Goal: Task Accomplishment & Management: Complete application form

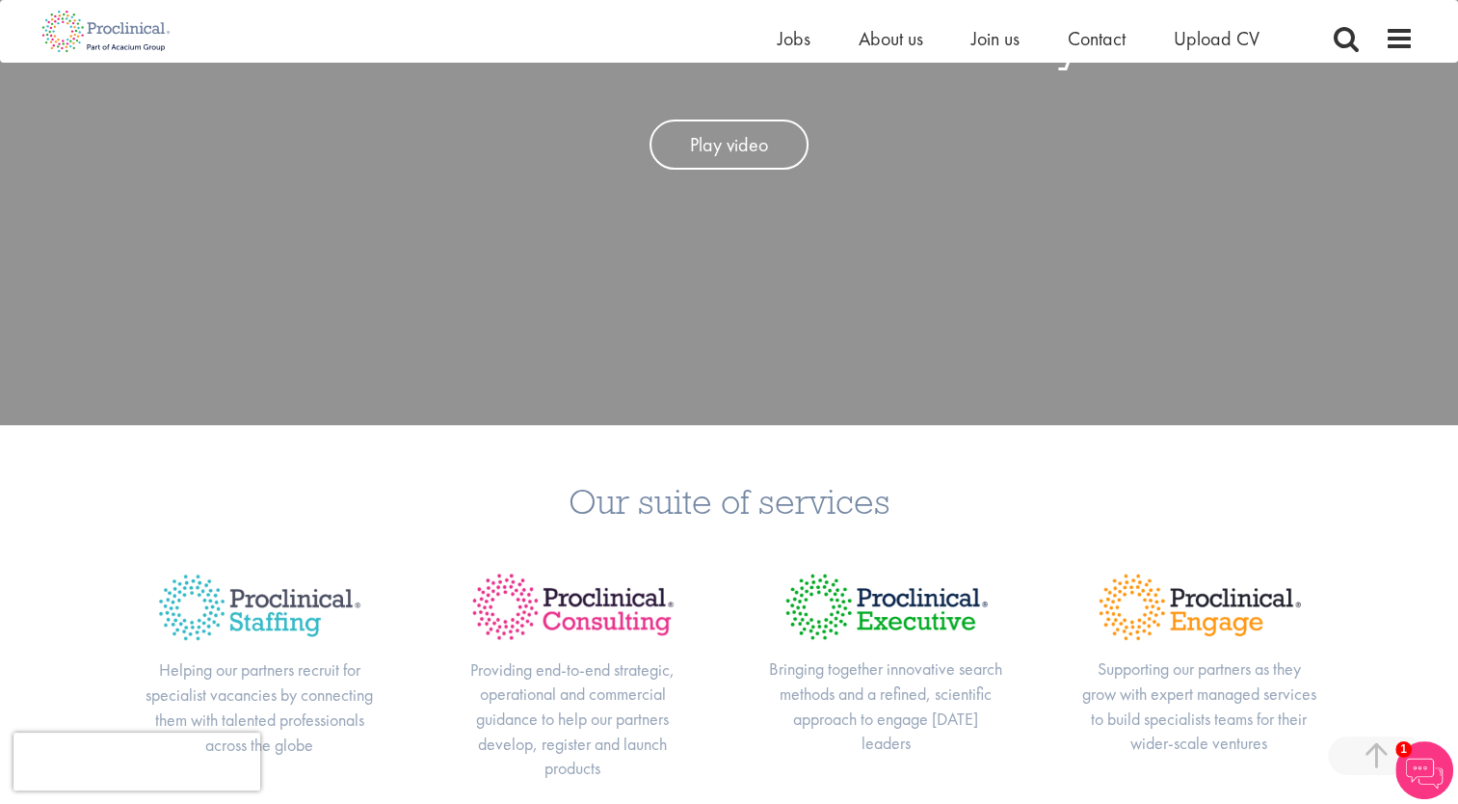
scroll to position [377, 0]
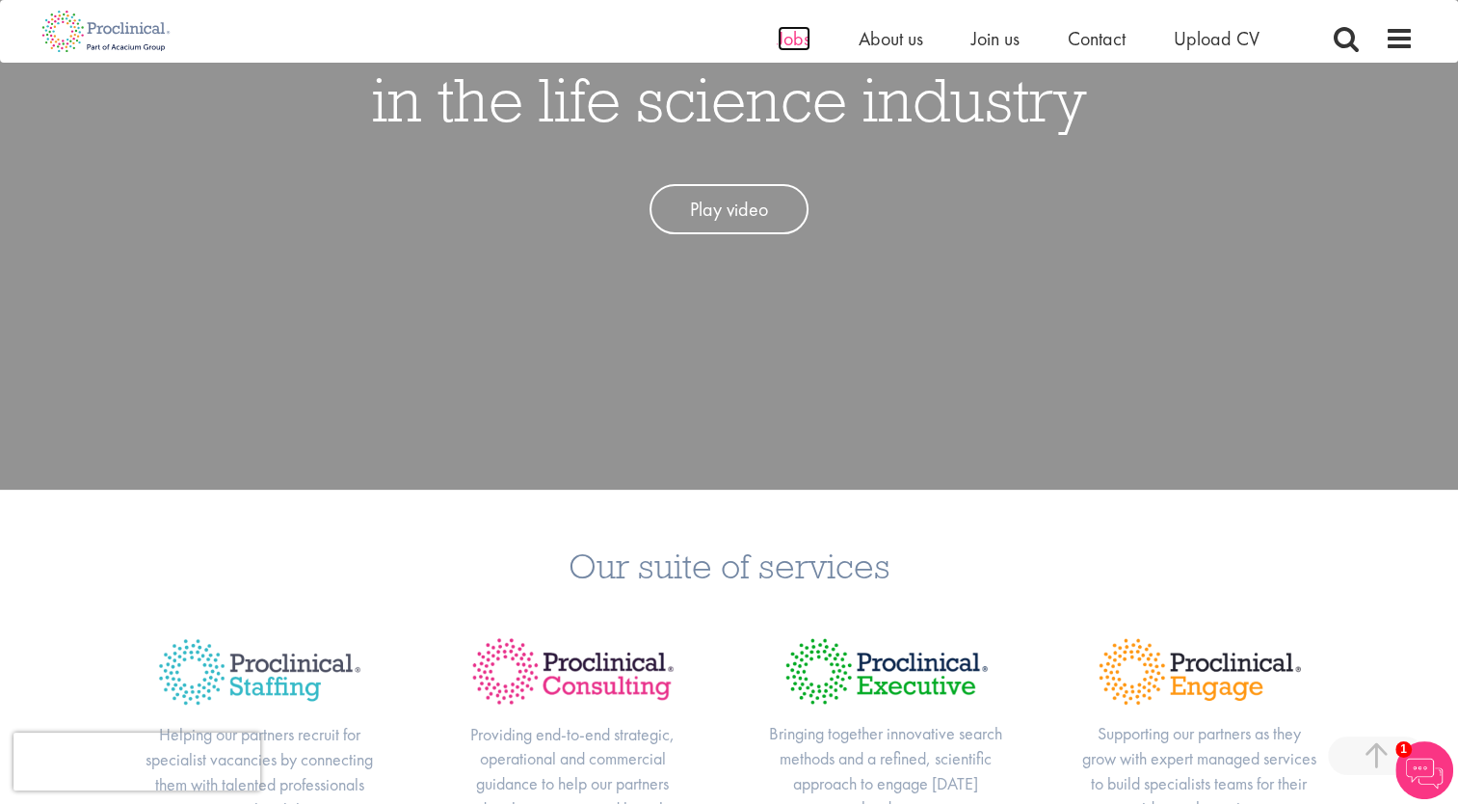
click at [795, 40] on span "Jobs" at bounding box center [794, 38] width 33 height 25
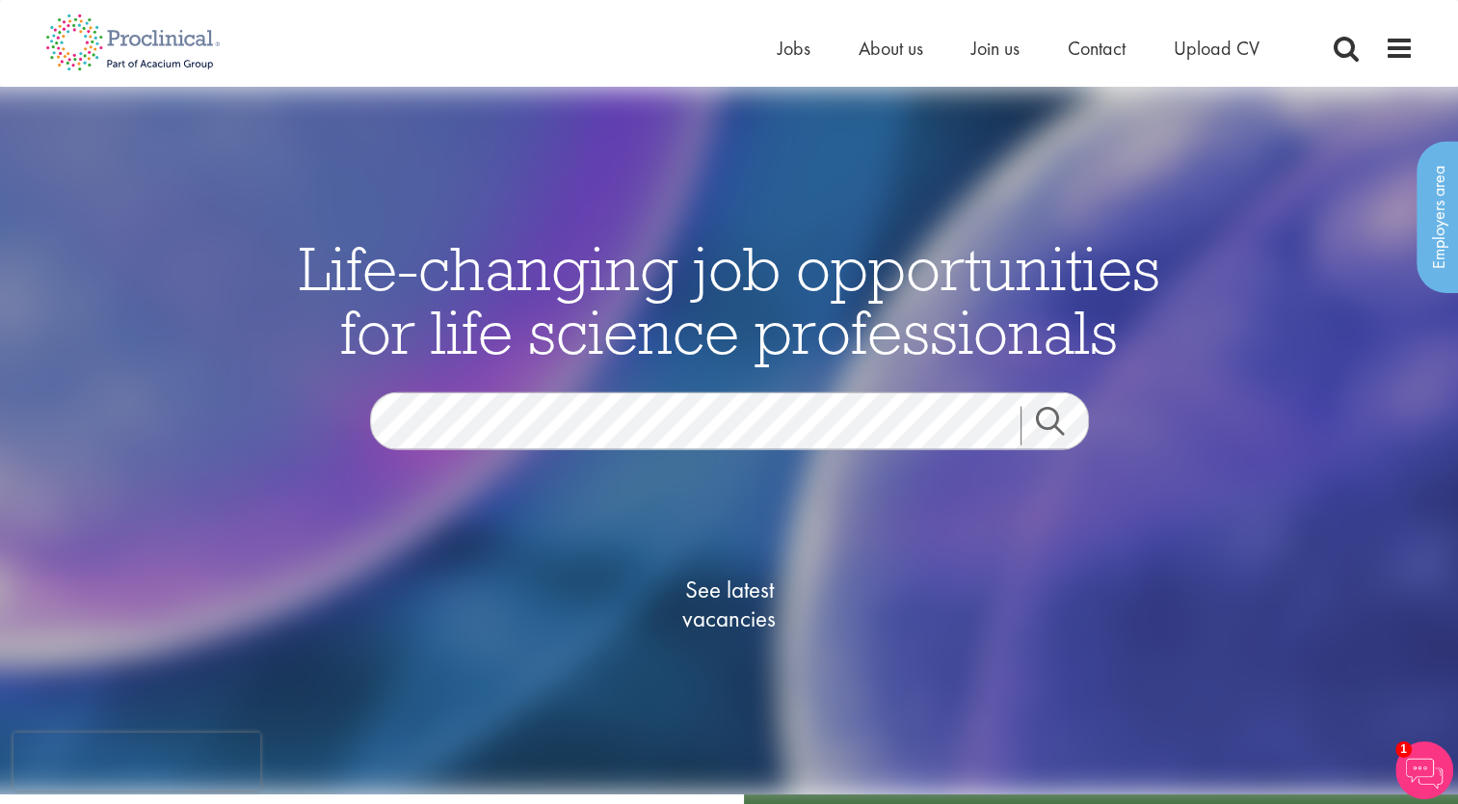
click at [1050, 430] on link "Search" at bounding box center [1062, 425] width 83 height 39
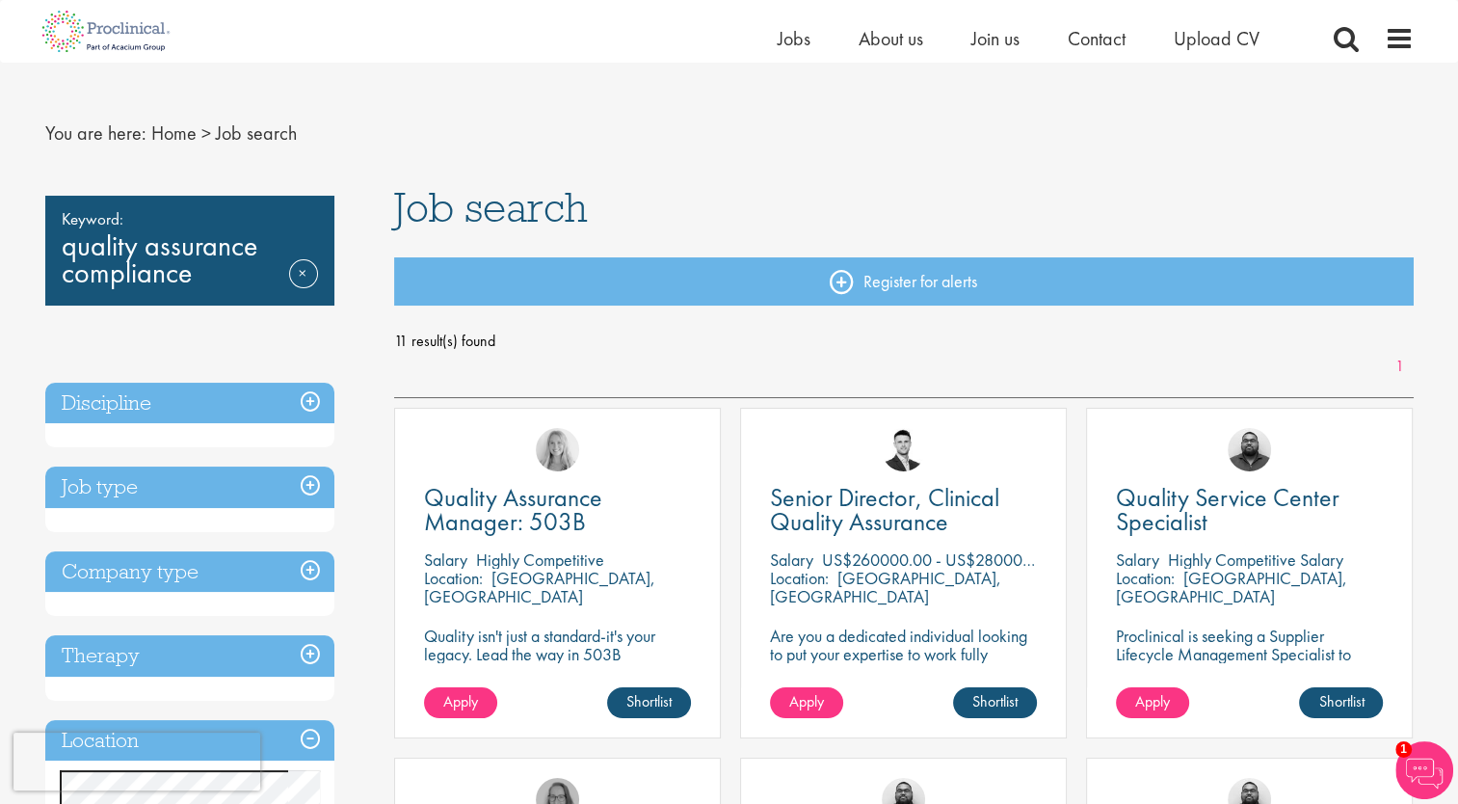
scroll to position [39, 0]
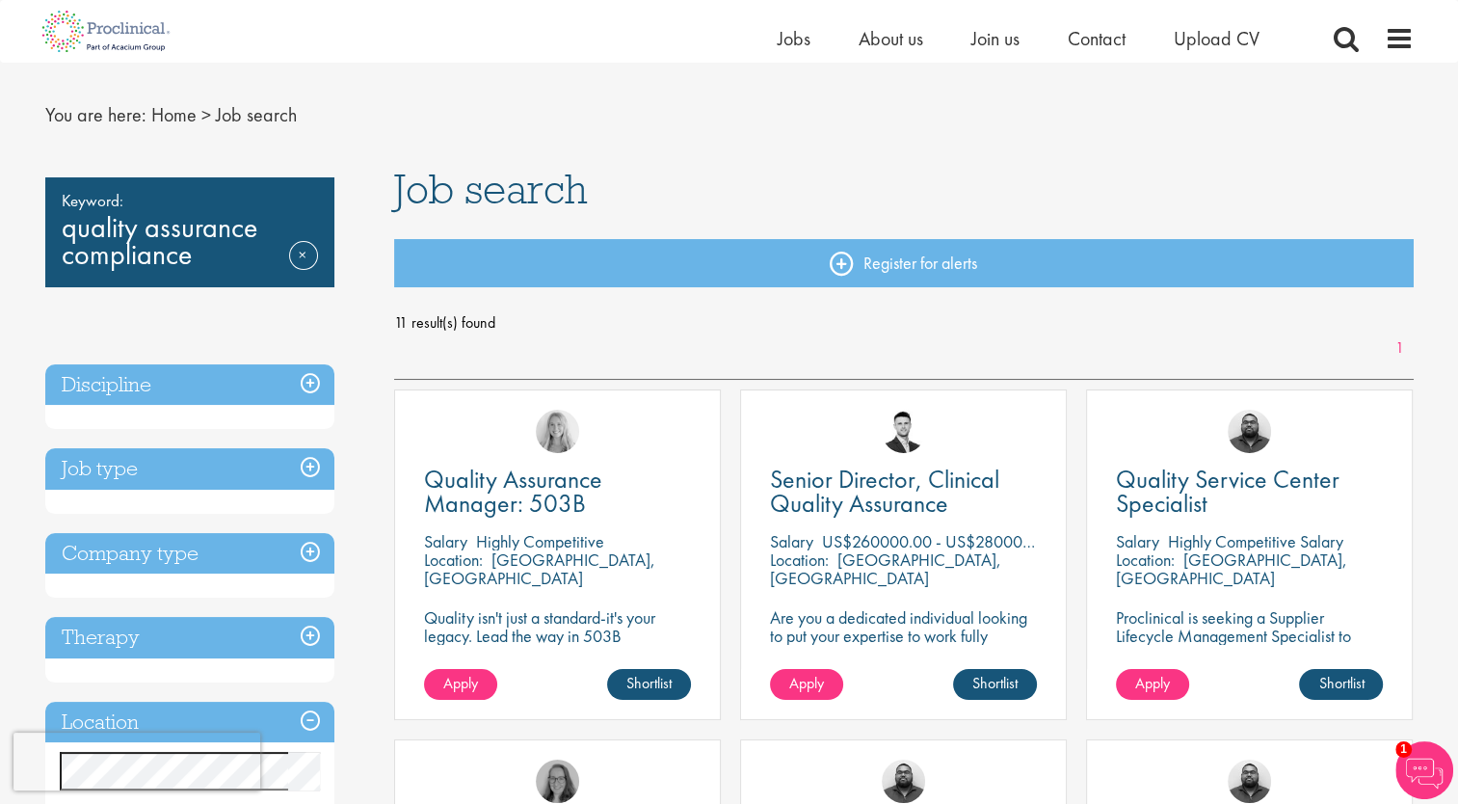
drag, startPoint x: 1463, startPoint y: 789, endPoint x: 1253, endPoint y: 156, distance: 667.2
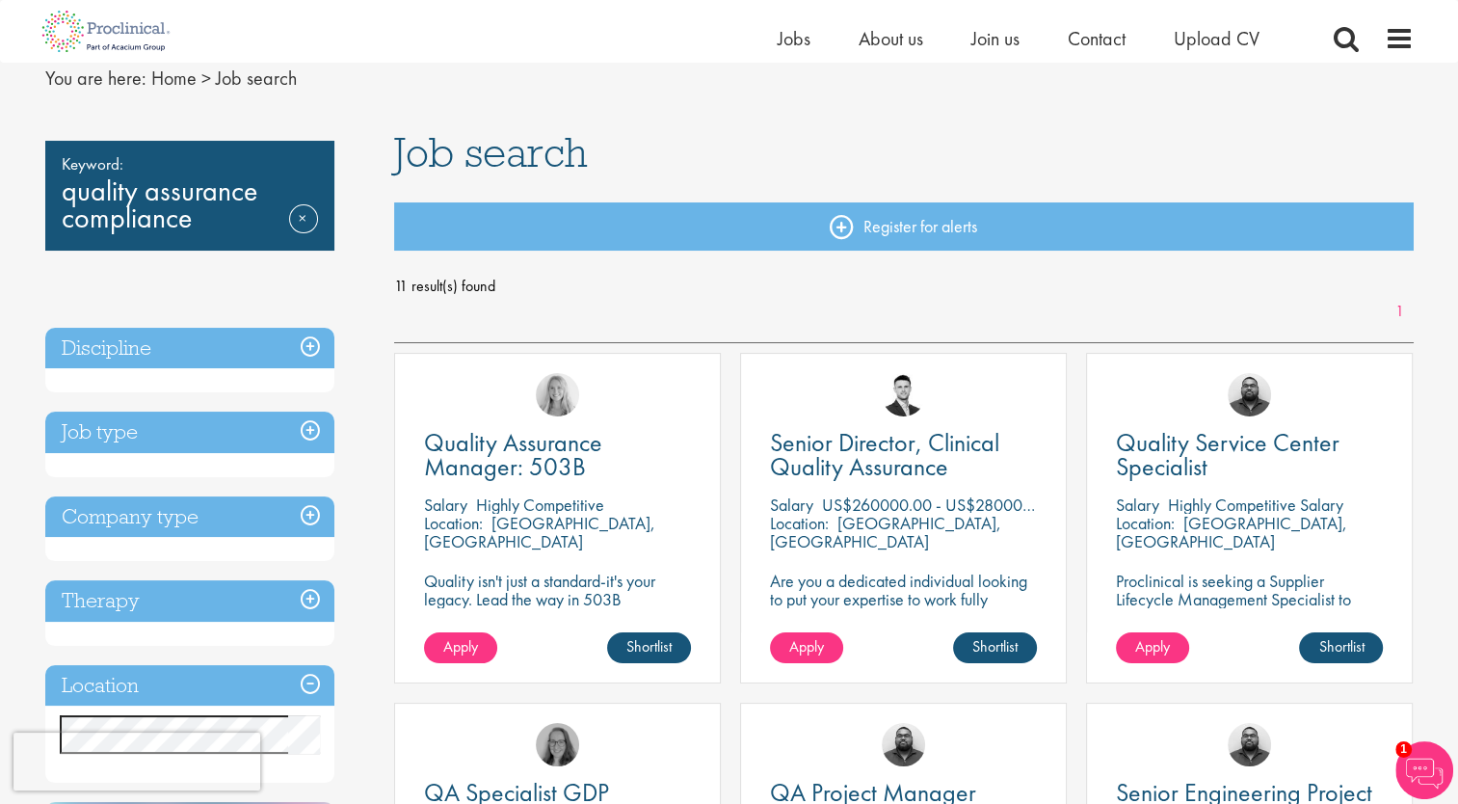
scroll to position [0, 0]
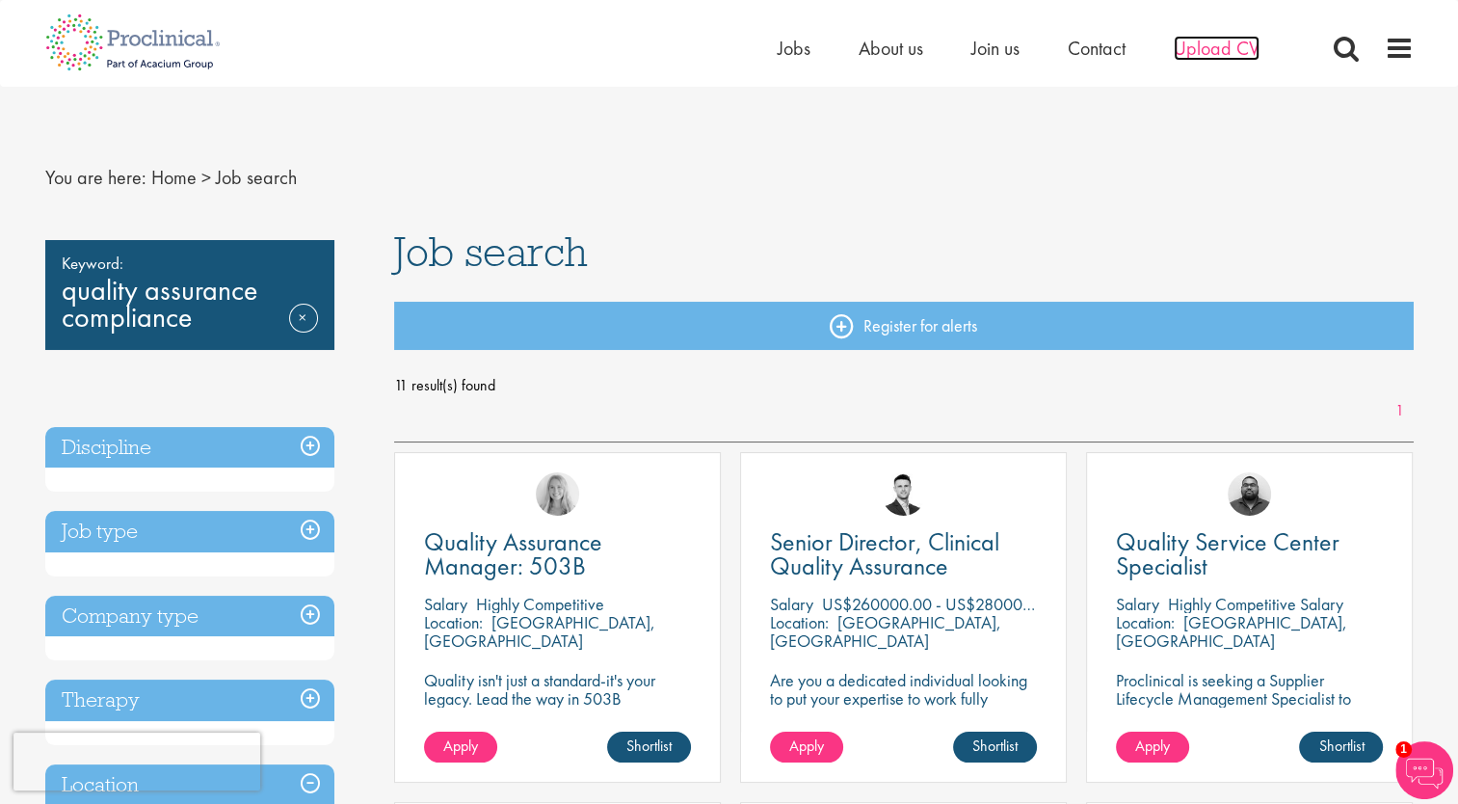
click at [1206, 48] on span "Upload CV" at bounding box center [1217, 48] width 86 height 25
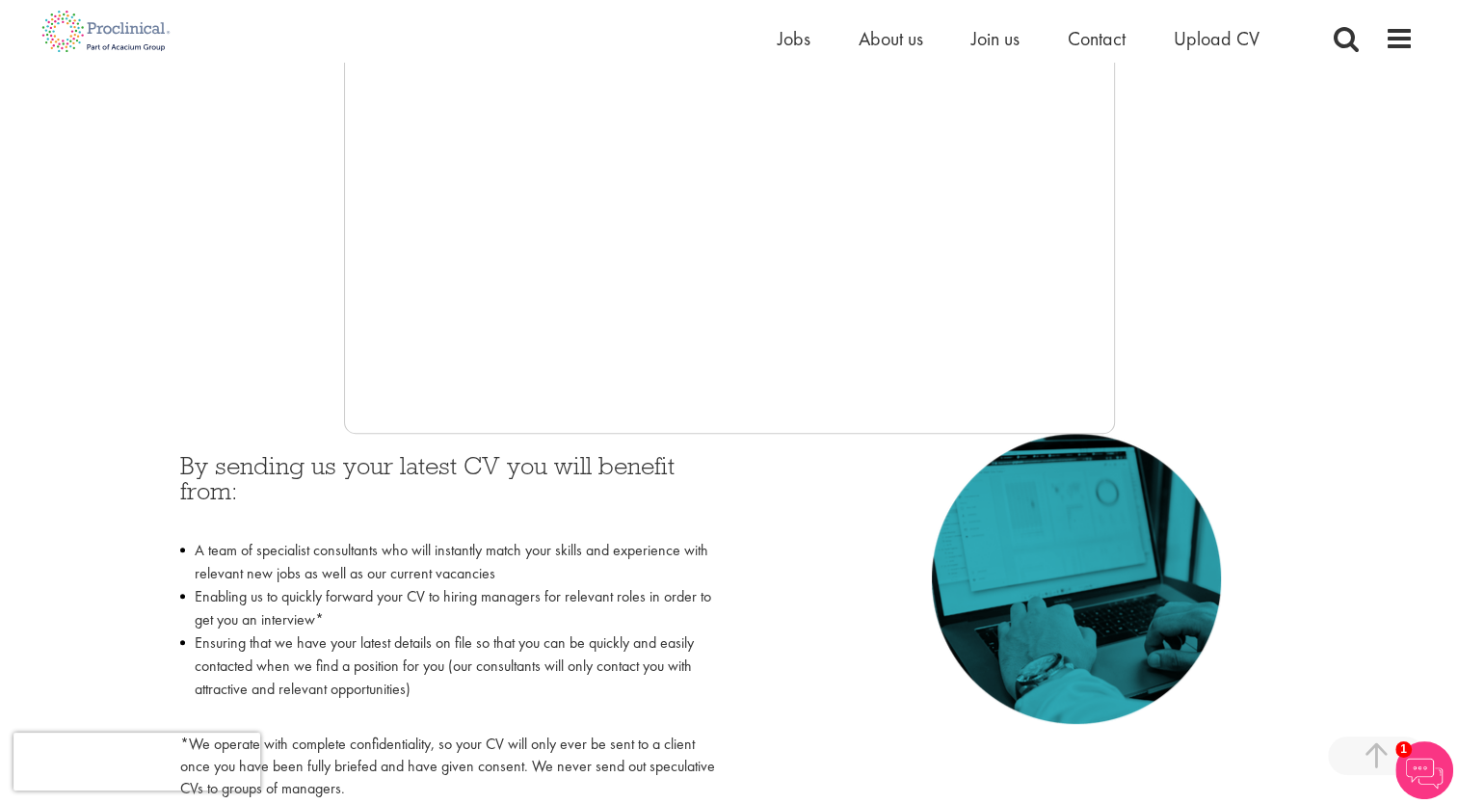
scroll to position [543, 0]
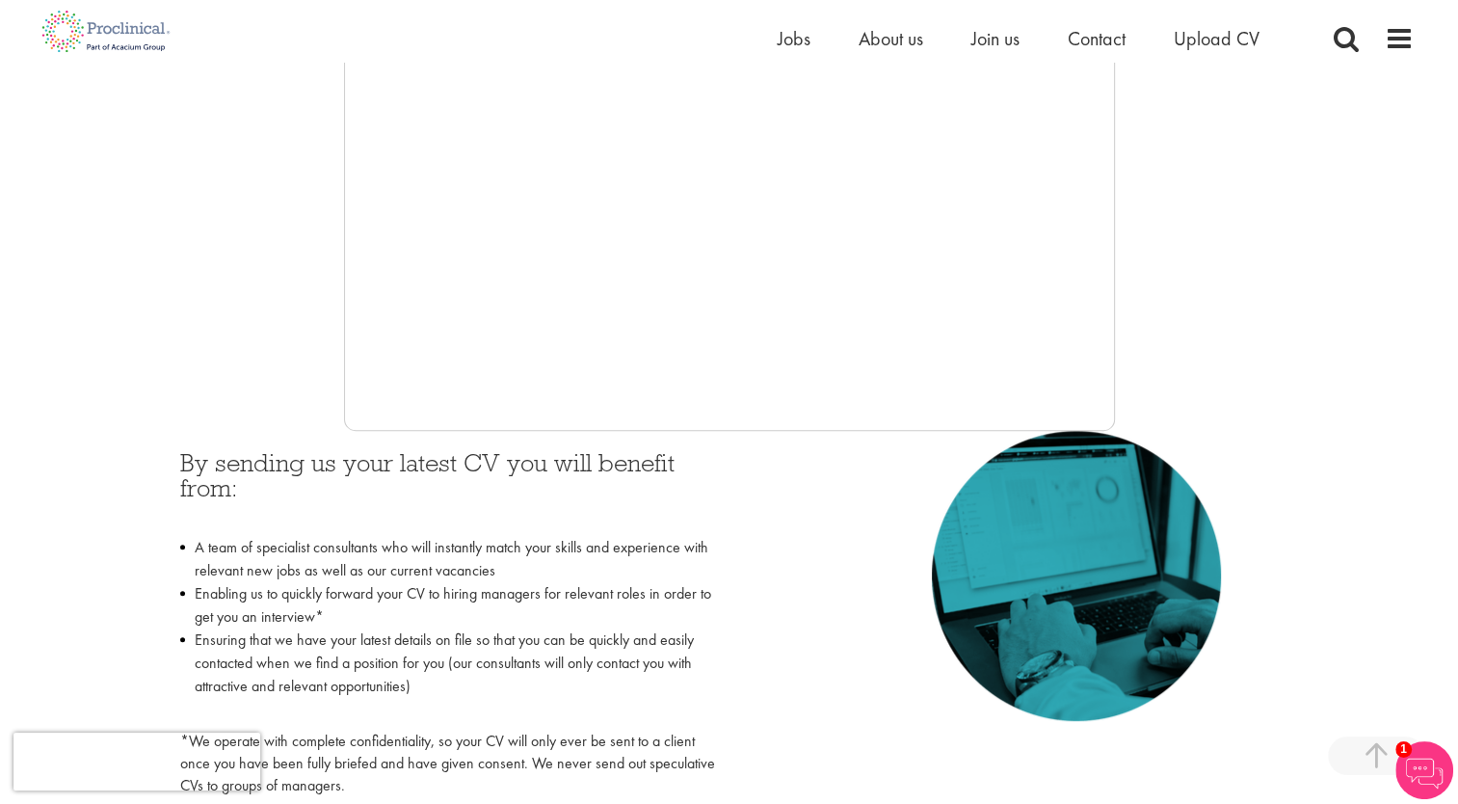
click at [342, 267] on div at bounding box center [729, 142] width 1369 height 578
click at [340, 352] on div at bounding box center [729, 142] width 1369 height 578
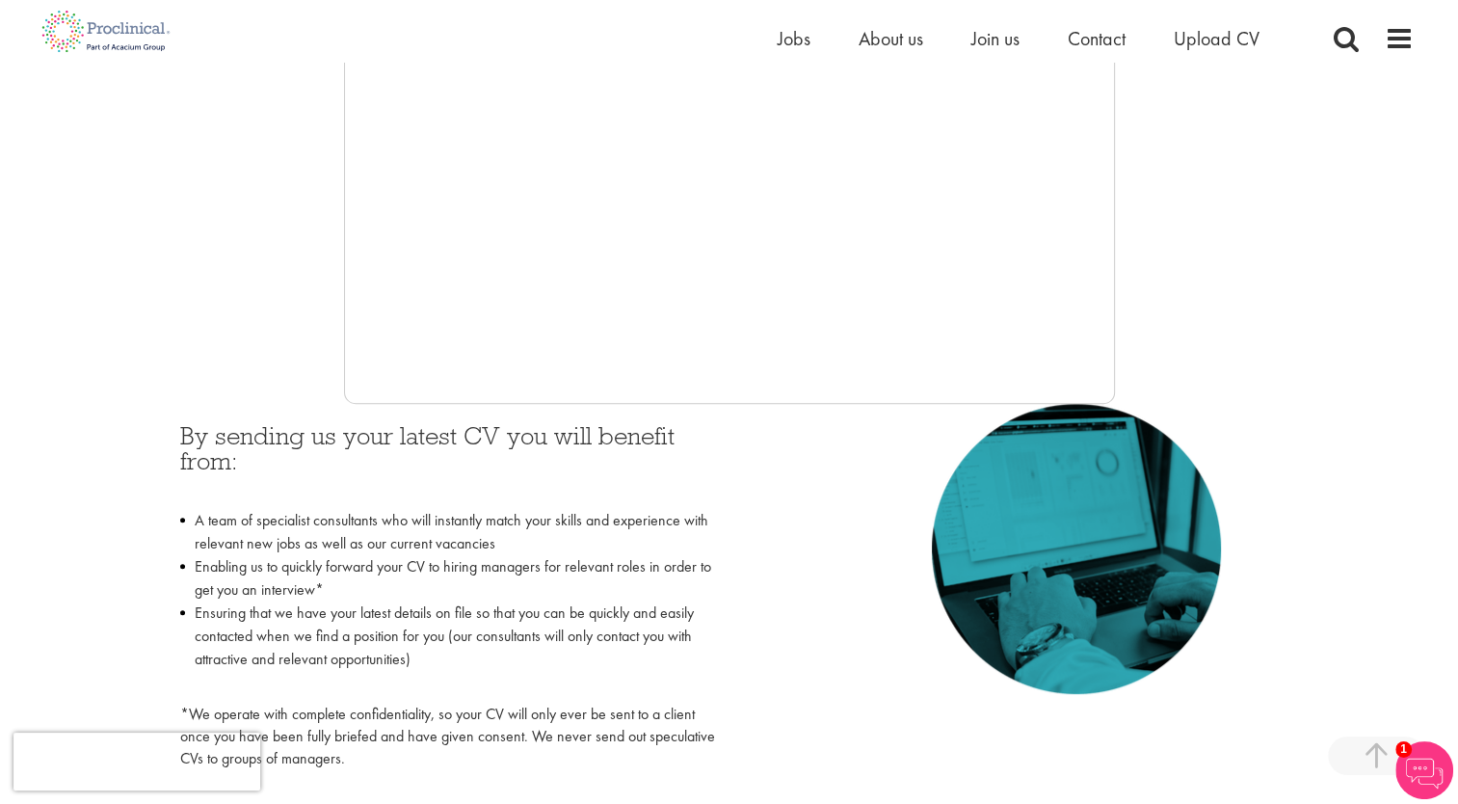
scroll to position [567, 0]
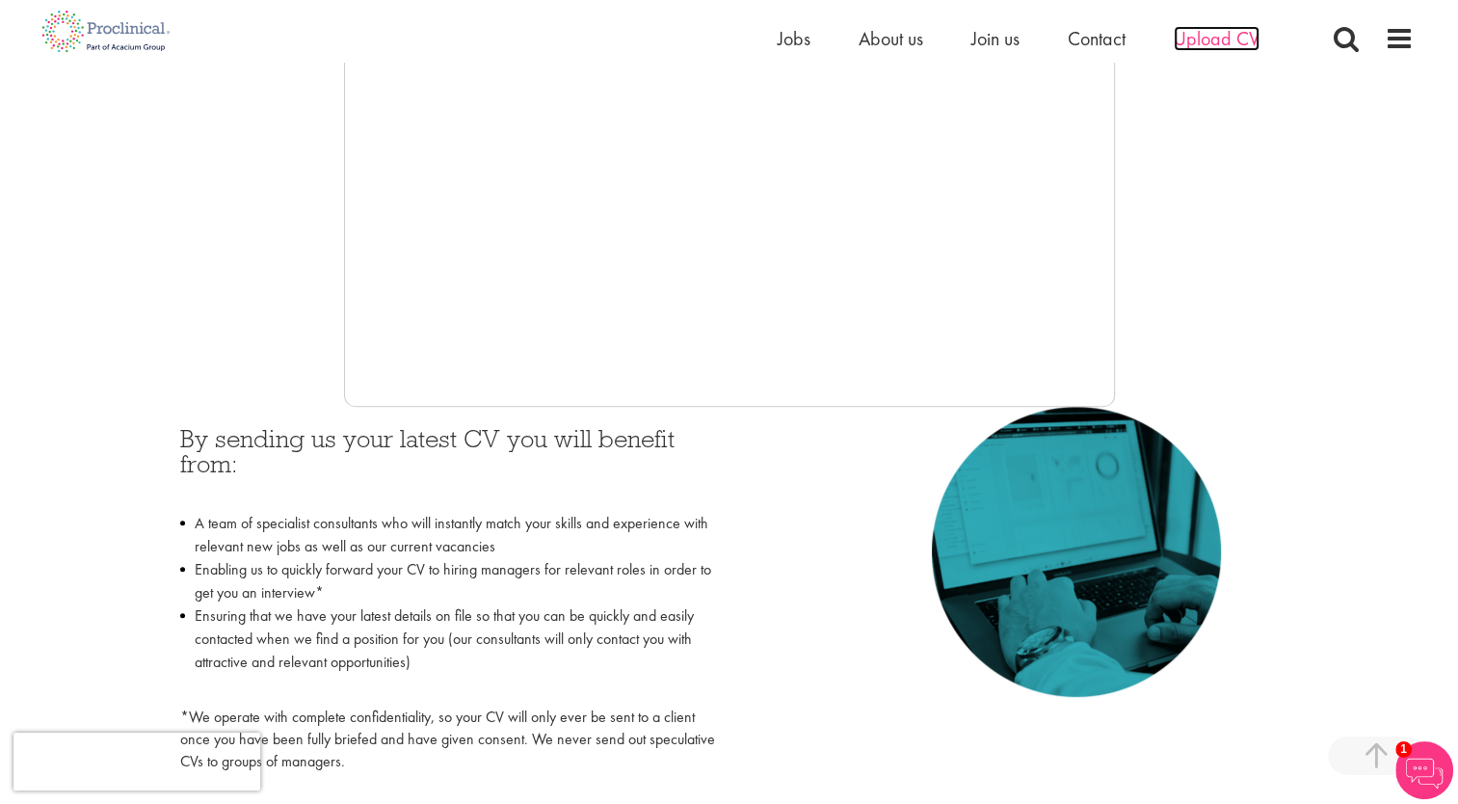
click at [1207, 40] on span "Upload CV" at bounding box center [1217, 38] width 86 height 25
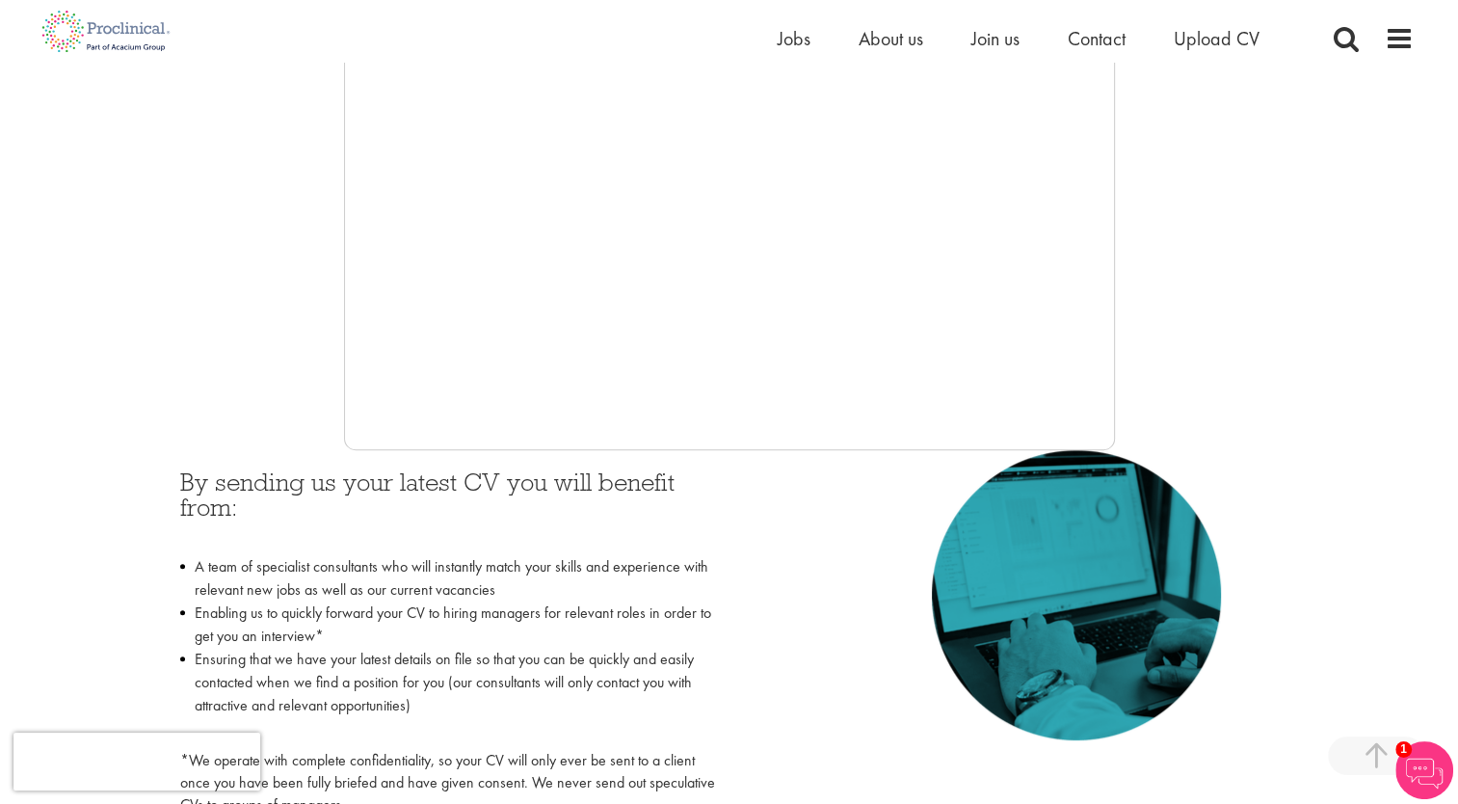
scroll to position [535, 0]
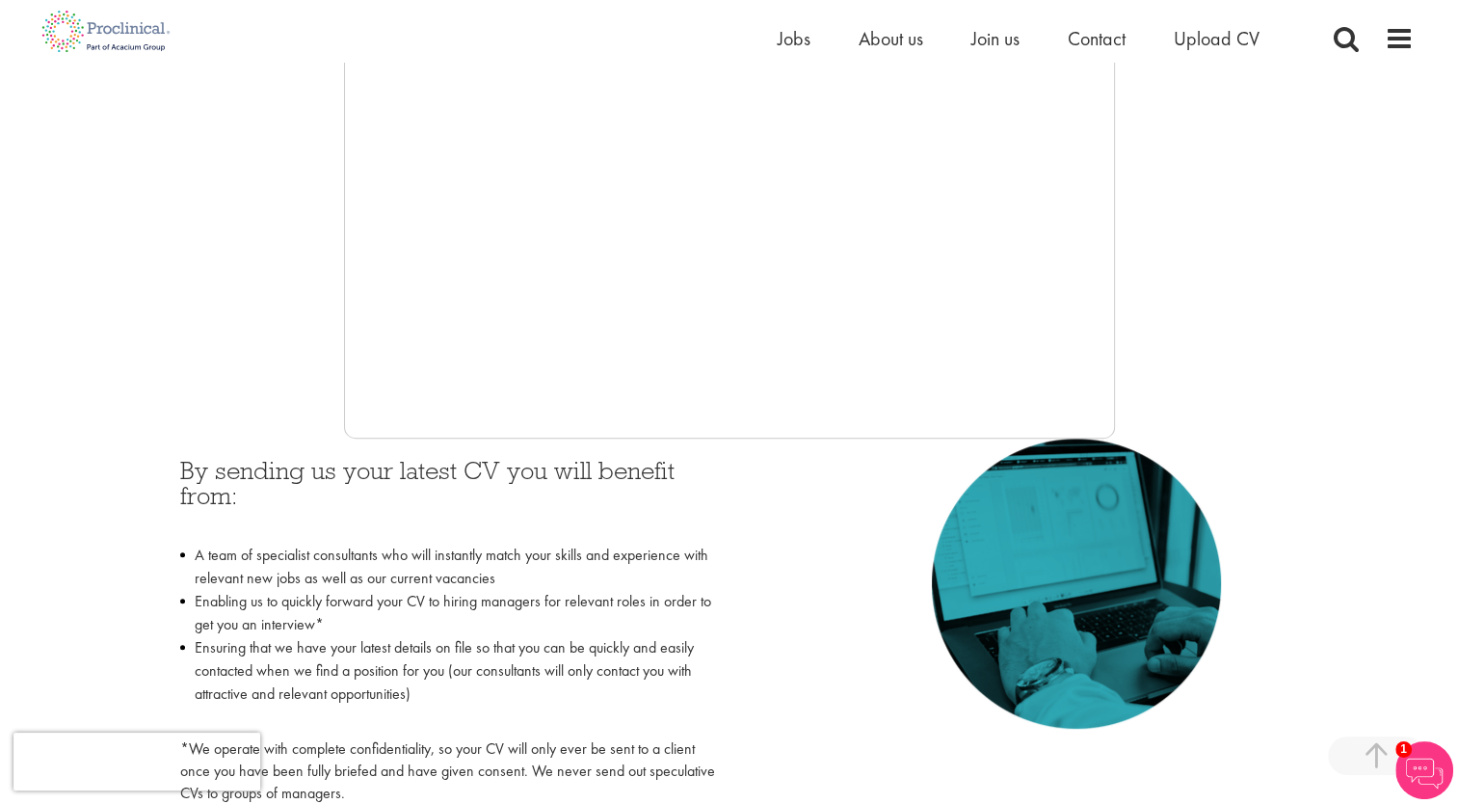
click at [906, 466] on div "By sending us your latest CV you will benefit from: A team of specialist consul…" at bounding box center [730, 627] width 1128 height 376
click at [779, 42] on span "Jobs" at bounding box center [794, 38] width 33 height 25
